Goal: Book appointment/travel/reservation

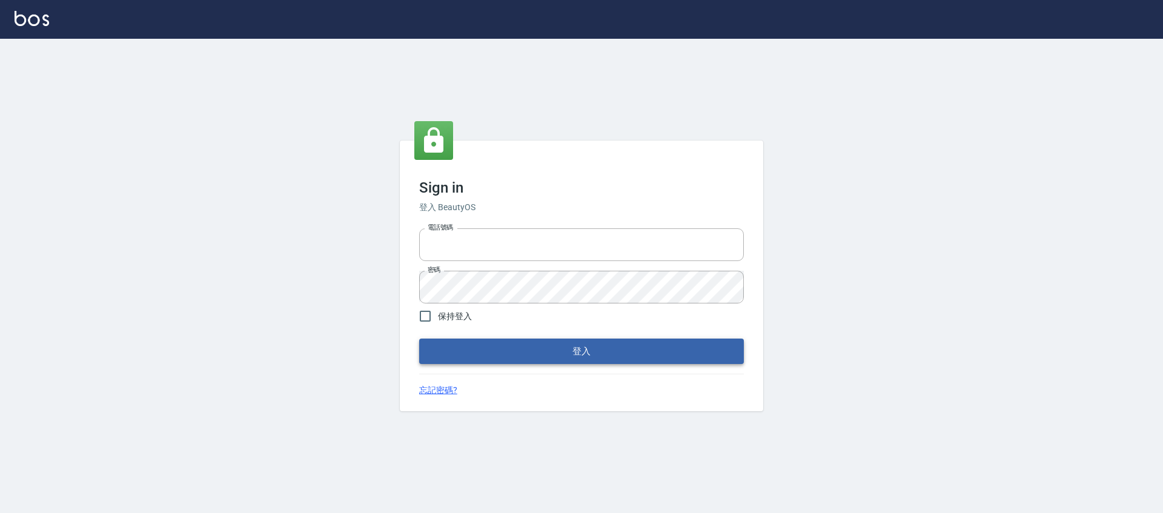
type input "0976742122"
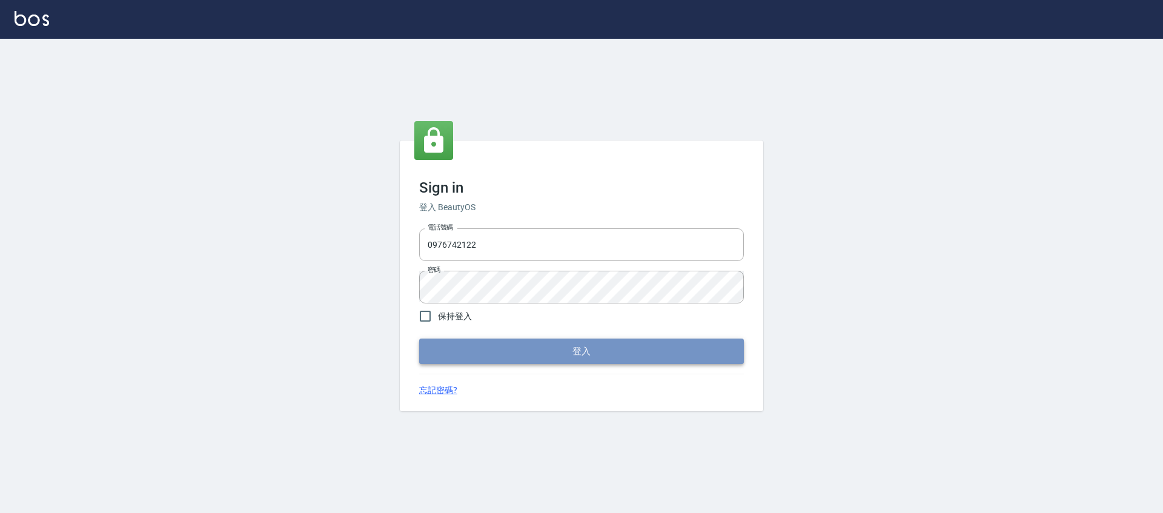
click at [530, 348] on button "登入" at bounding box center [581, 350] width 325 height 25
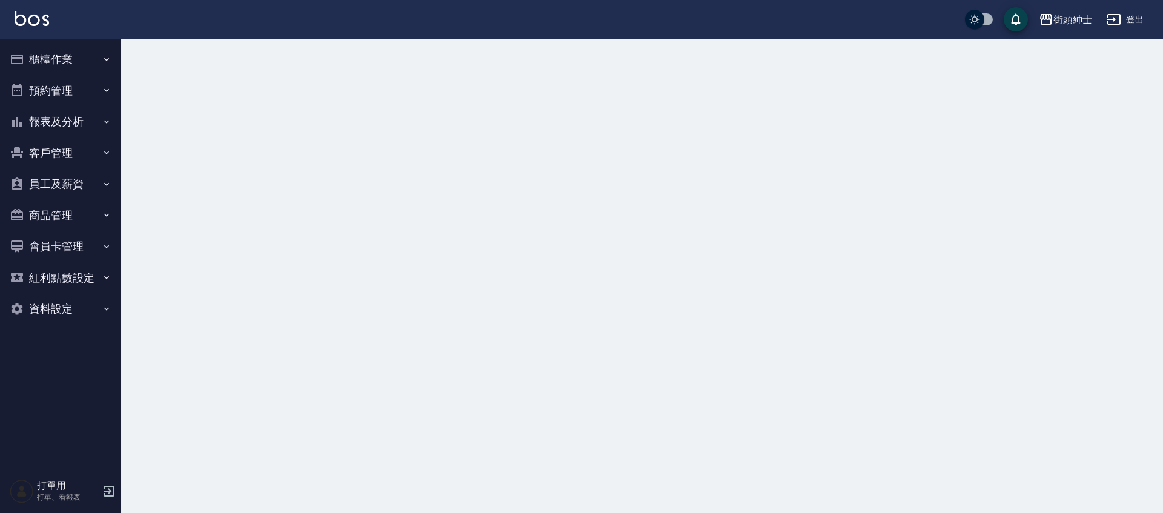
click at [79, 101] on button "預約管理" at bounding box center [60, 90] width 111 height 31
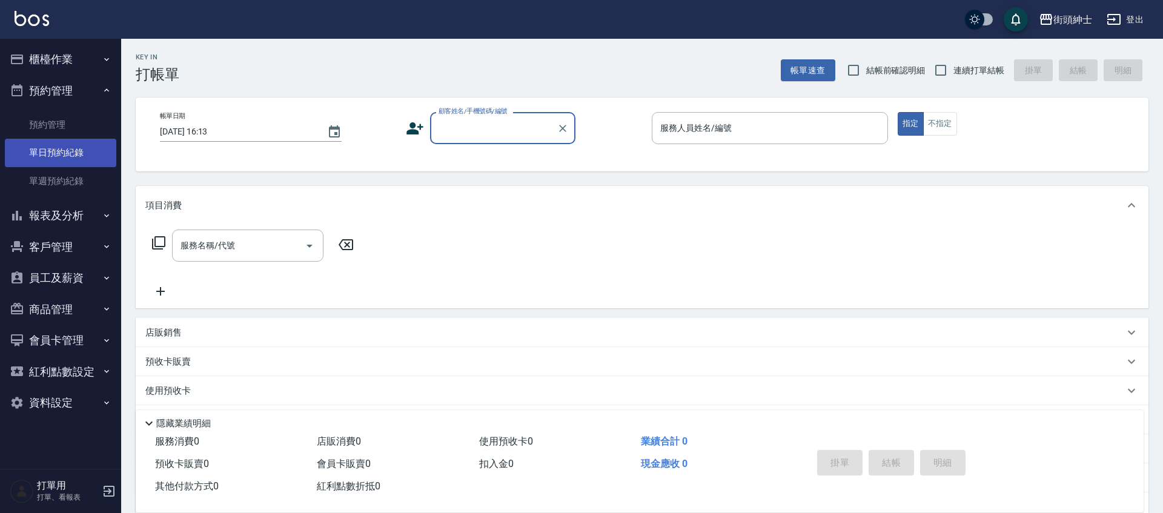
click at [77, 150] on link "單日預約紀錄" at bounding box center [60, 153] width 111 height 28
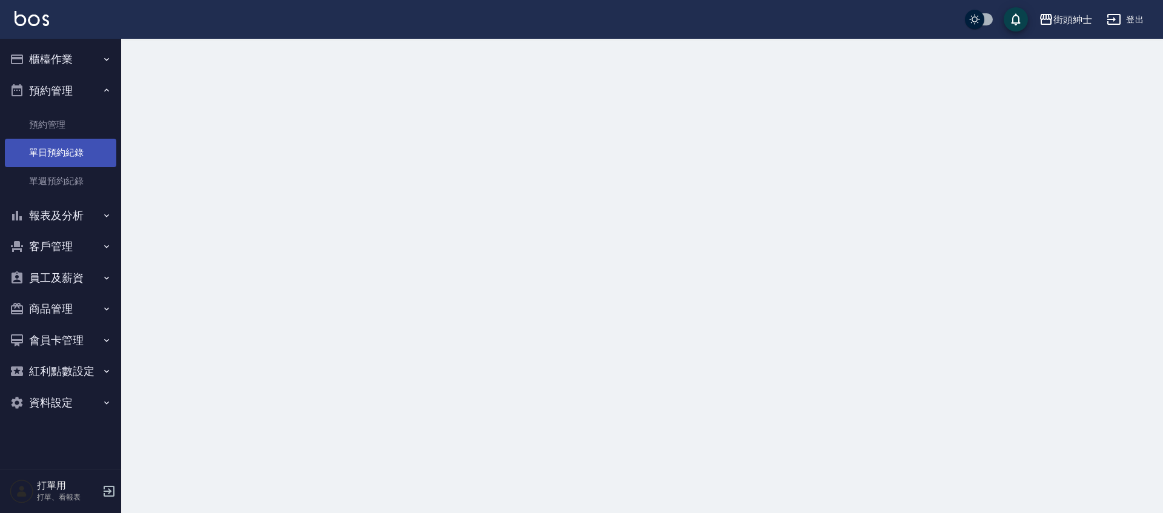
click at [78, 150] on link "單日預約紀錄" at bounding box center [60, 153] width 111 height 28
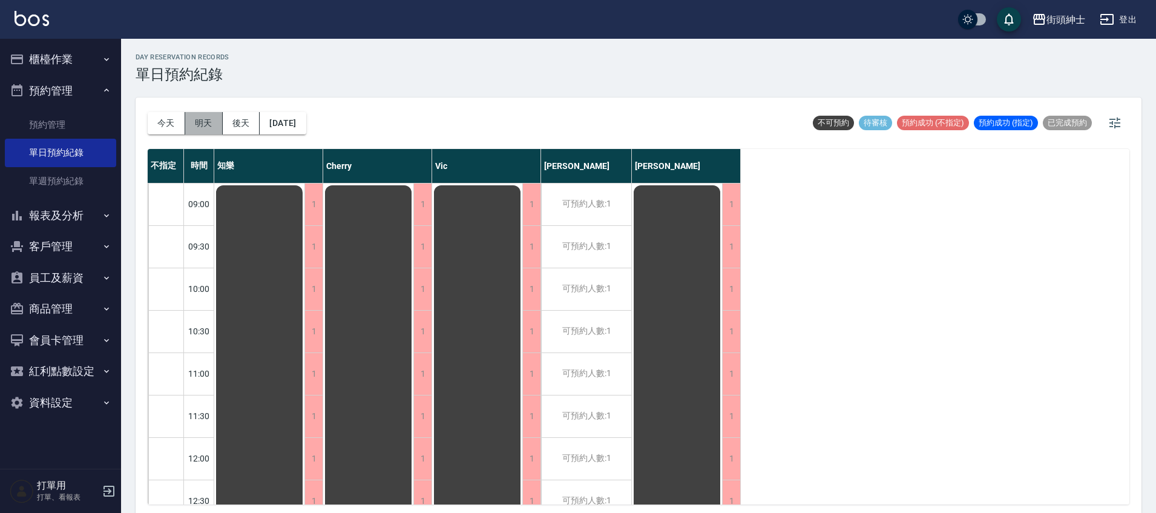
click at [211, 124] on button "明天" at bounding box center [204, 123] width 38 height 22
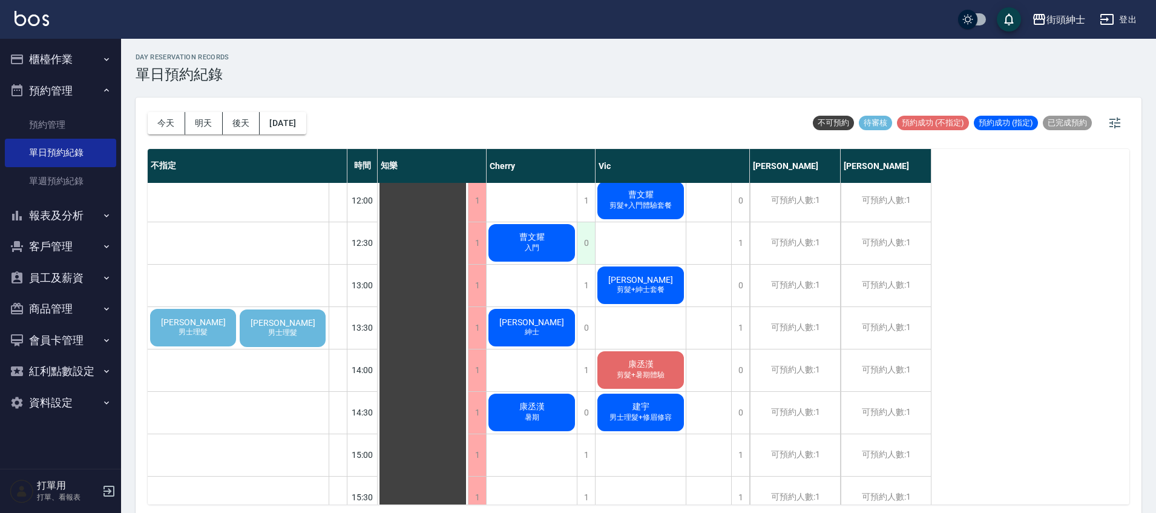
scroll to position [260, 0]
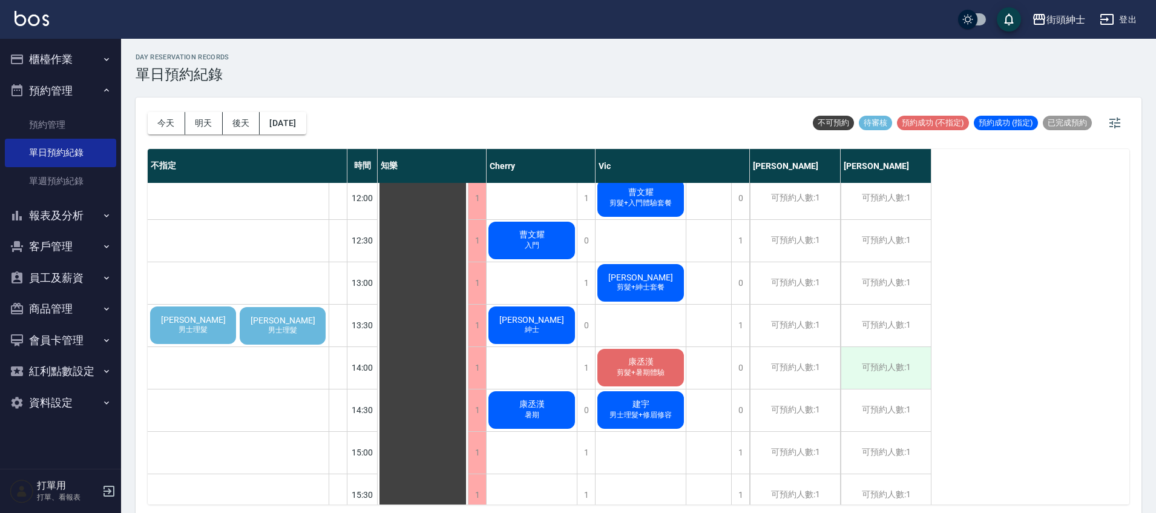
click at [902, 371] on div "可預約人數:1" at bounding box center [886, 368] width 90 height 42
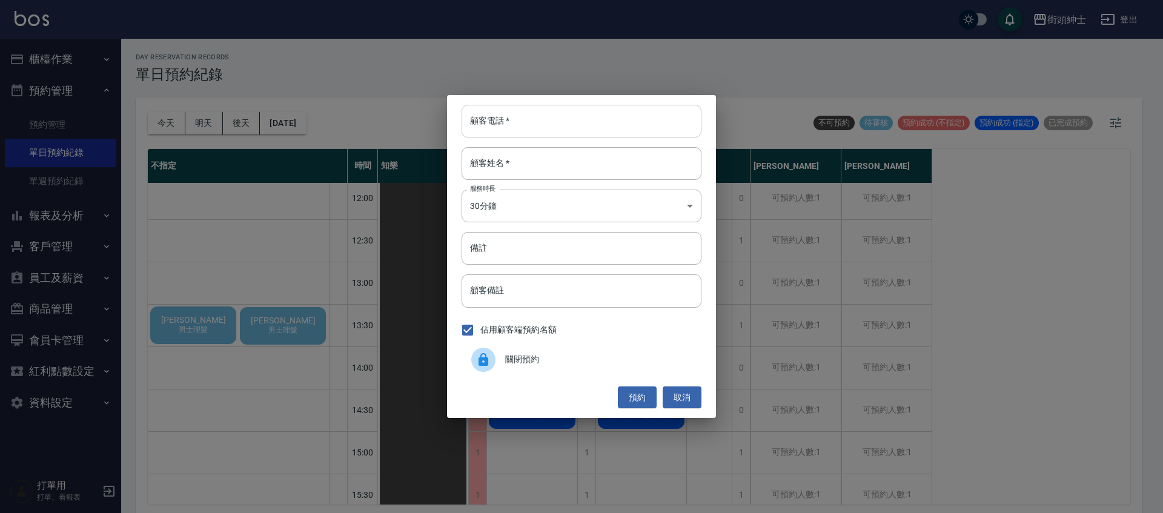
click at [573, 108] on input "顧客電話   *" at bounding box center [581, 121] width 240 height 33
type input "0123"
click at [655, 158] on input "顧客姓名   *" at bounding box center [581, 163] width 240 height 33
type input "n"
drag, startPoint x: 634, startPoint y: 392, endPoint x: 686, endPoint y: 393, distance: 52.1
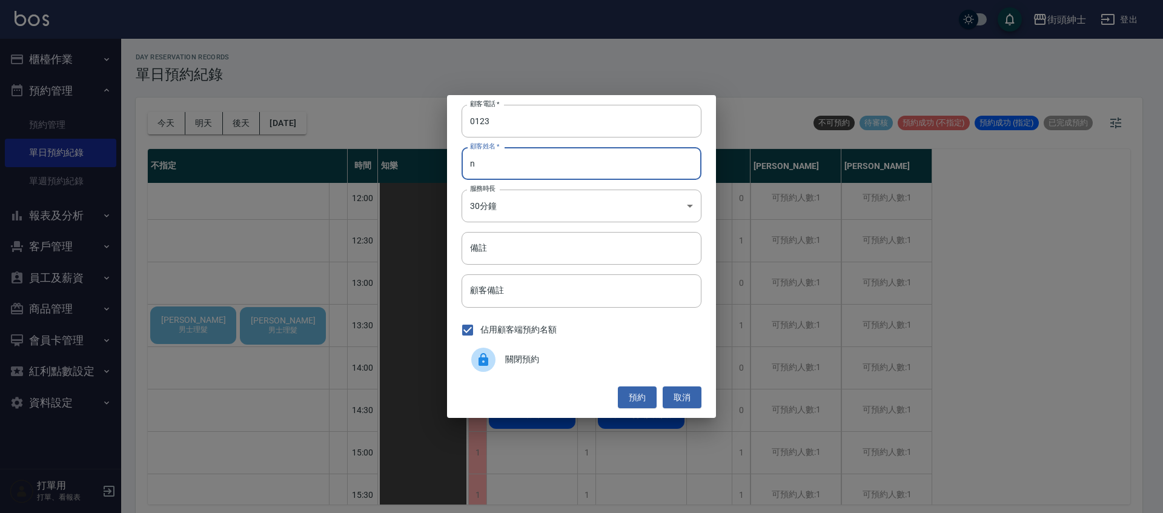
click at [635, 392] on button "預約" at bounding box center [637, 397] width 39 height 22
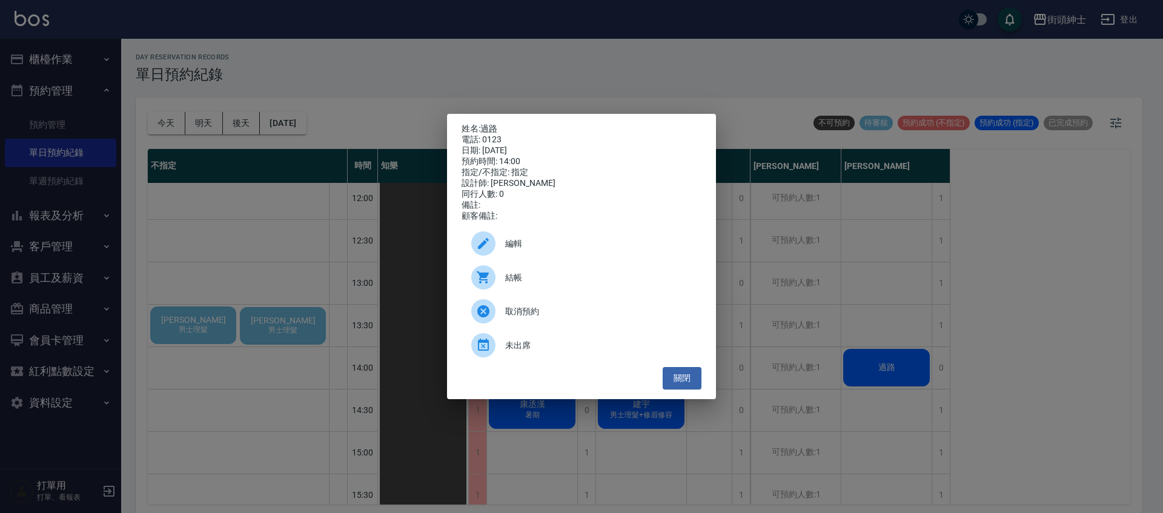
click at [527, 243] on span "編輯" at bounding box center [598, 243] width 186 height 13
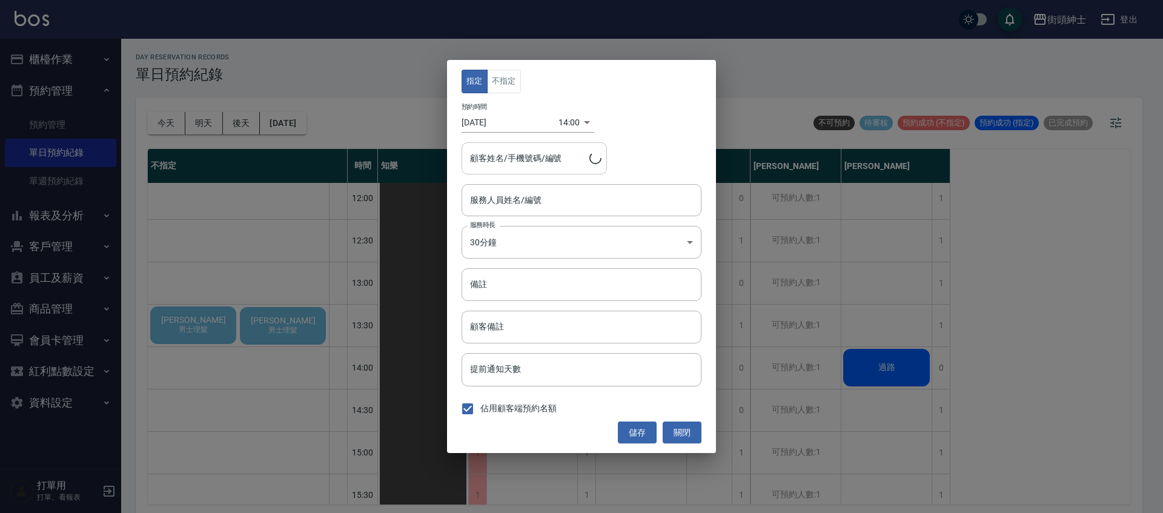
type input "[PERSON_NAME](無代號)"
type input "過路/0123"
click at [504, 82] on button "不指定" at bounding box center [504, 82] width 34 height 24
click at [630, 429] on button "儲存" at bounding box center [637, 432] width 39 height 22
